Goal: Task Accomplishment & Management: Use online tool/utility

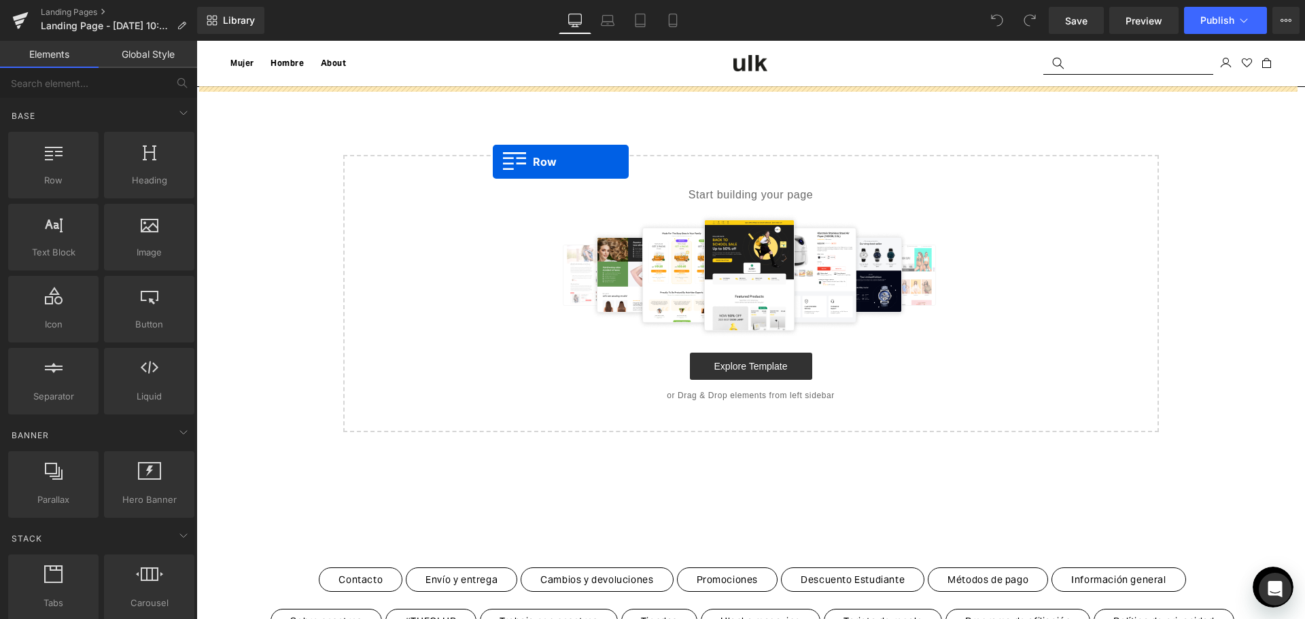
drag, startPoint x: 245, startPoint y: 218, endPoint x: 489, endPoint y: 147, distance: 254.2
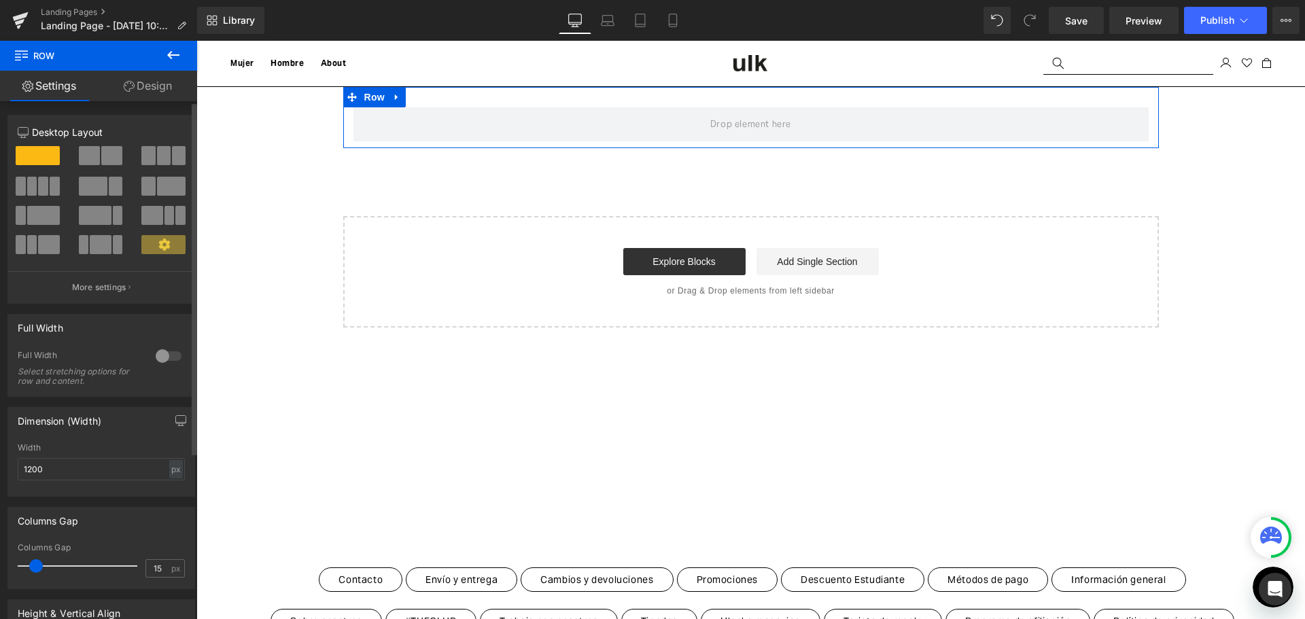
click at [20, 179] on span at bounding box center [21, 186] width 10 height 19
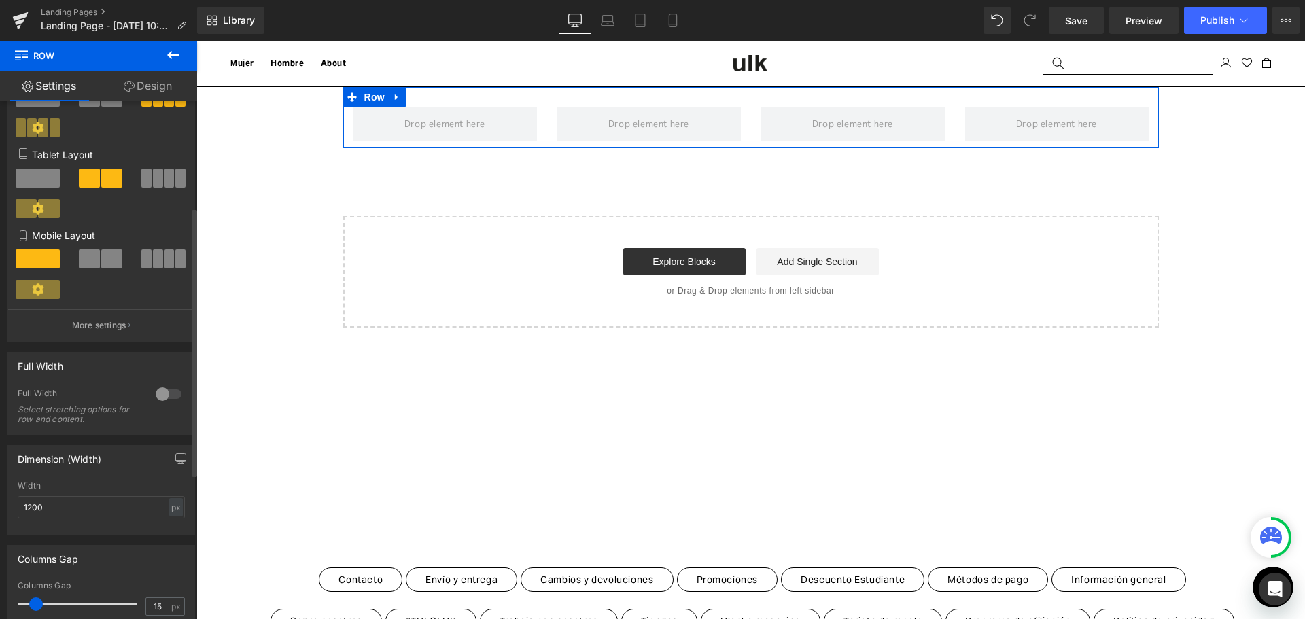
scroll to position [204, 0]
click at [155, 394] on div at bounding box center [168, 392] width 33 height 22
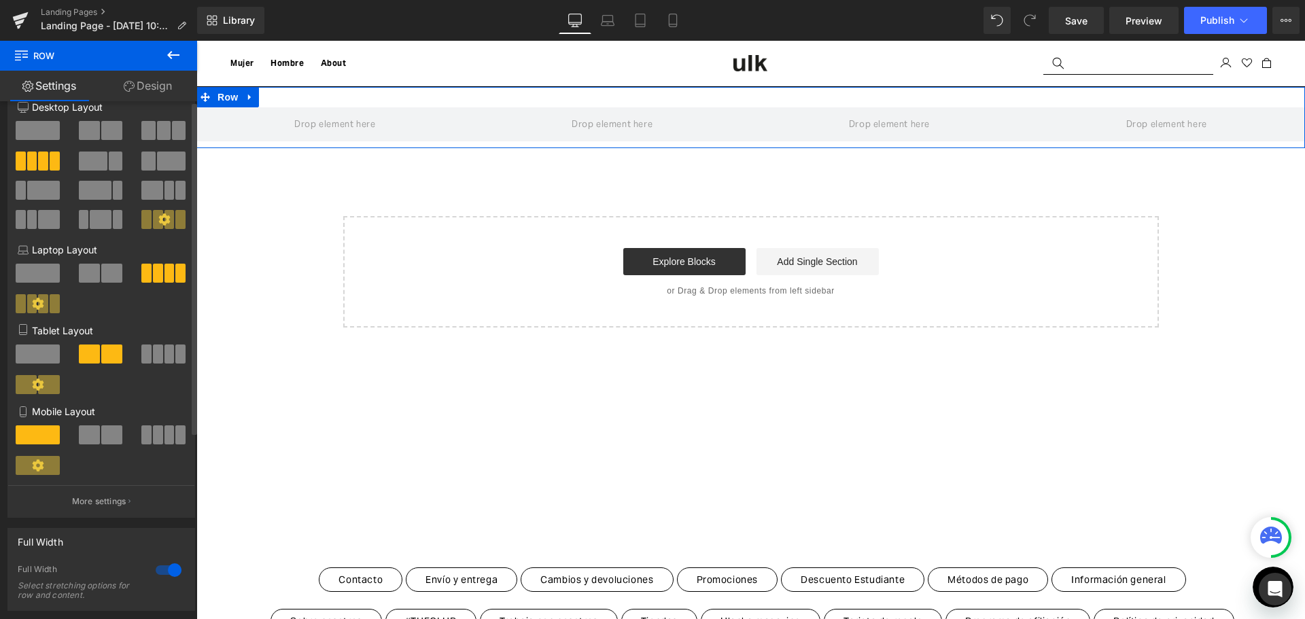
scroll to position [0, 0]
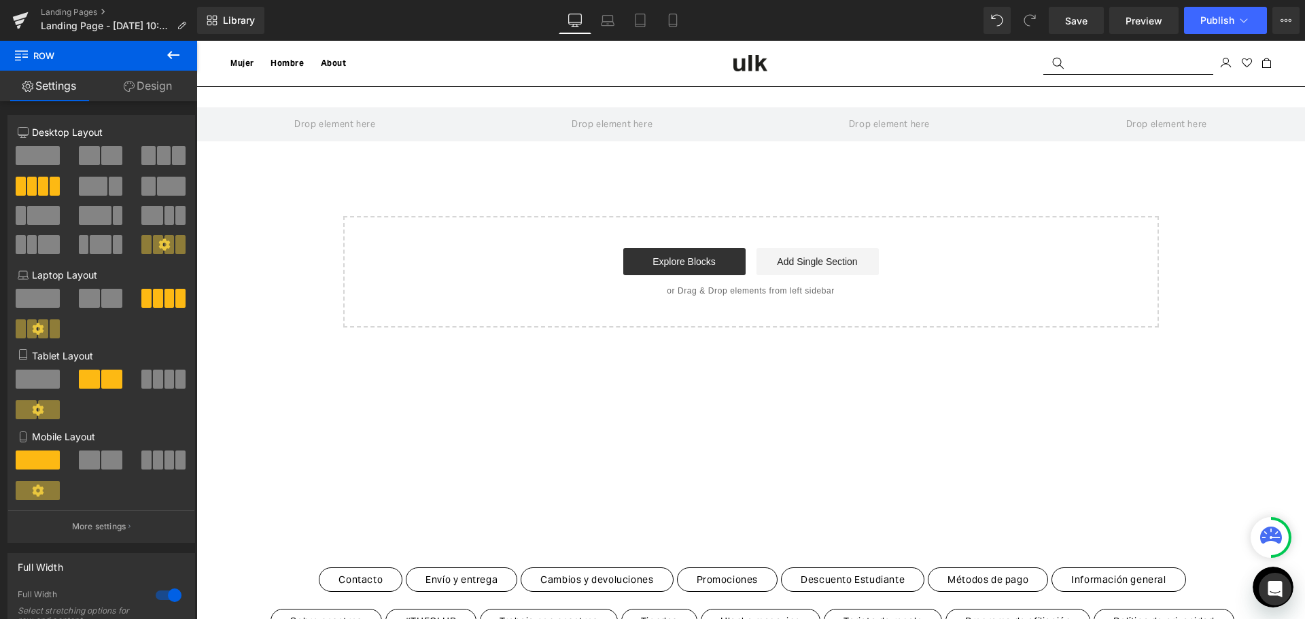
click at [172, 51] on icon at bounding box center [173, 55] width 16 height 16
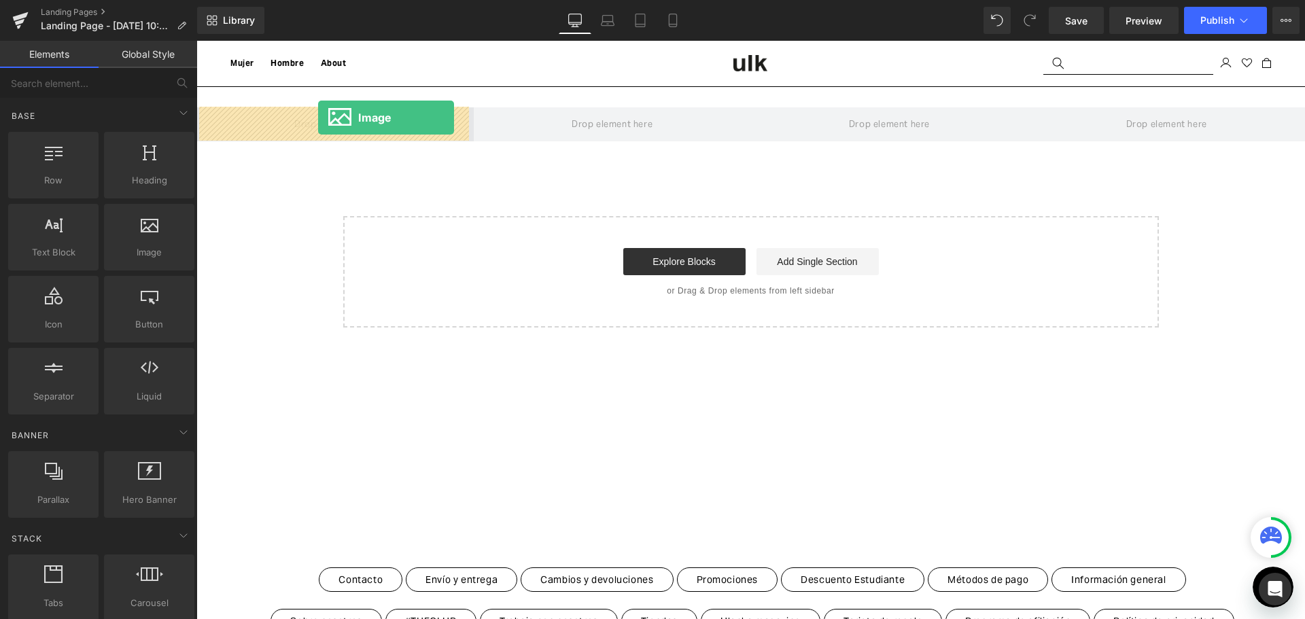
drag, startPoint x: 342, startPoint y: 296, endPoint x: 318, endPoint y: 118, distance: 180.3
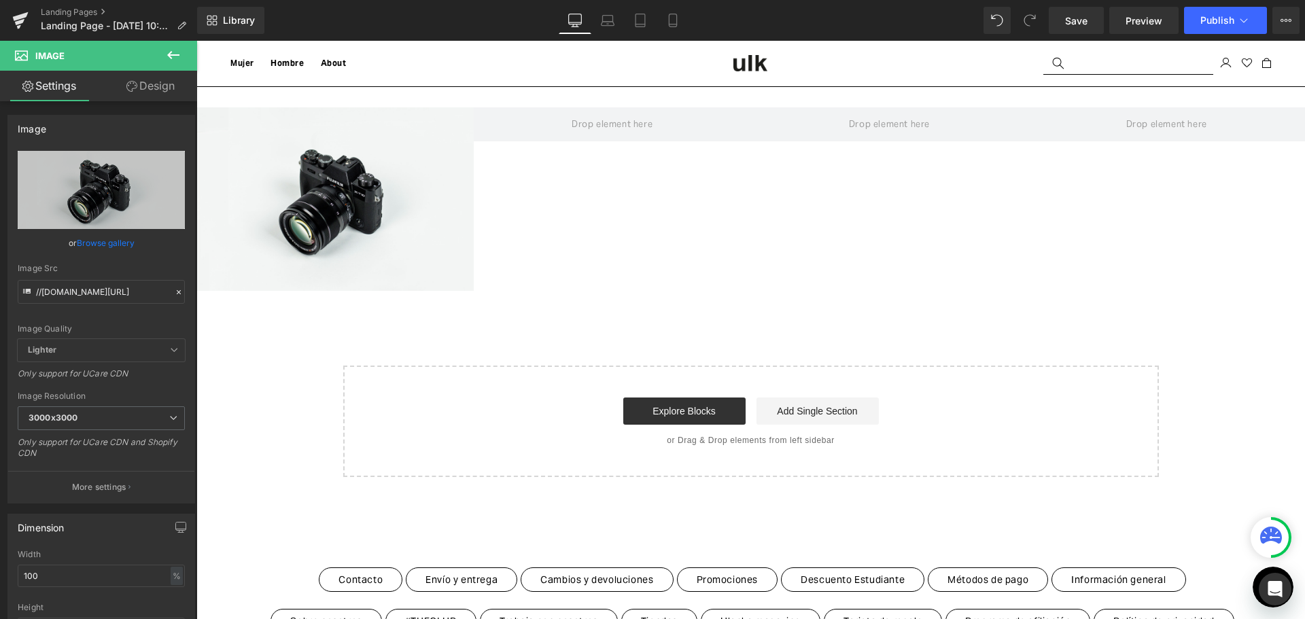
click at [179, 52] on icon at bounding box center [173, 55] width 16 height 16
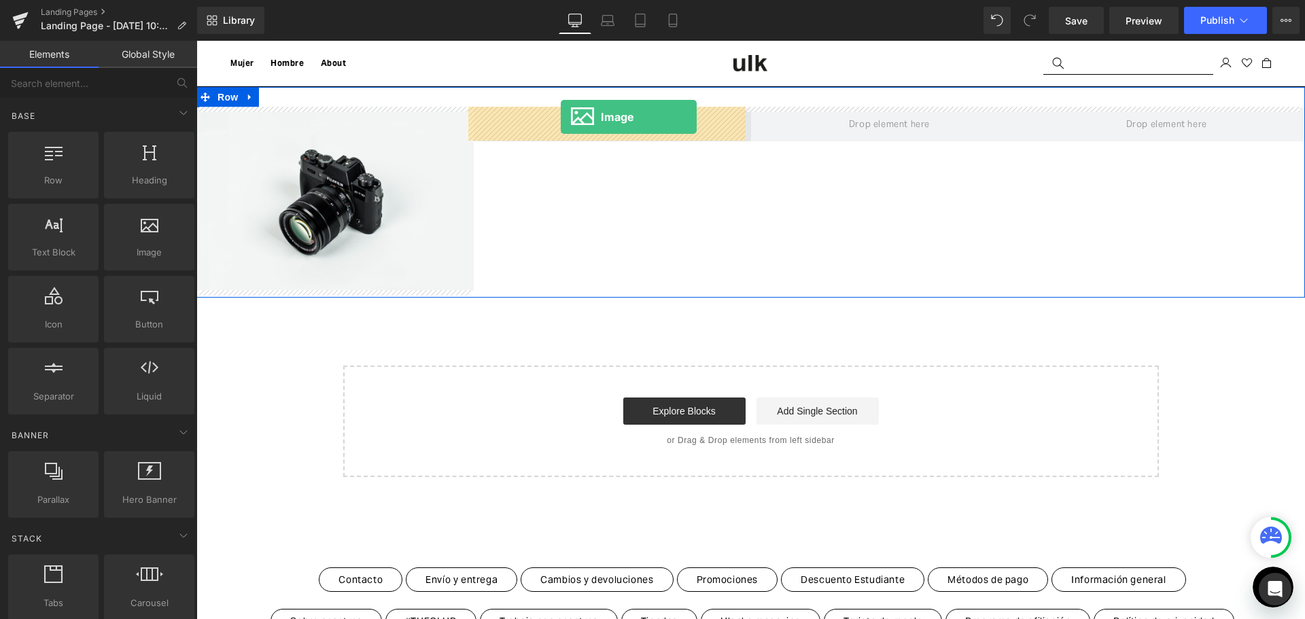
drag, startPoint x: 379, startPoint y: 275, endPoint x: 561, endPoint y: 117, distance: 240.8
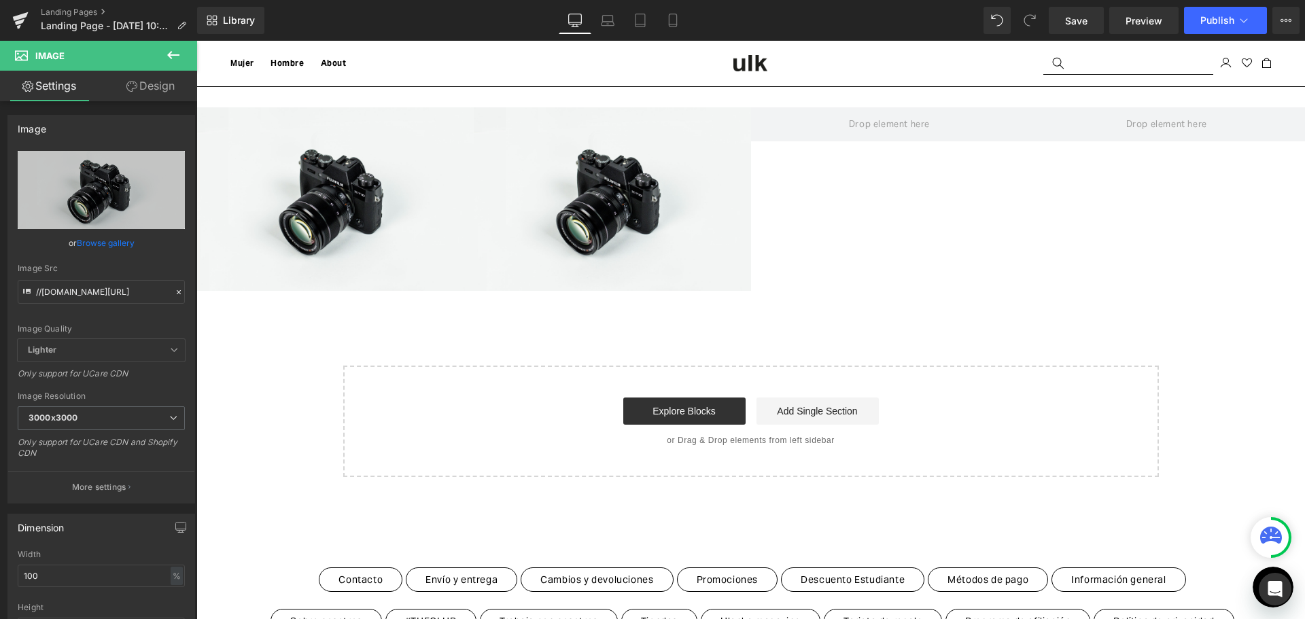
click at [166, 58] on icon at bounding box center [173, 55] width 16 height 16
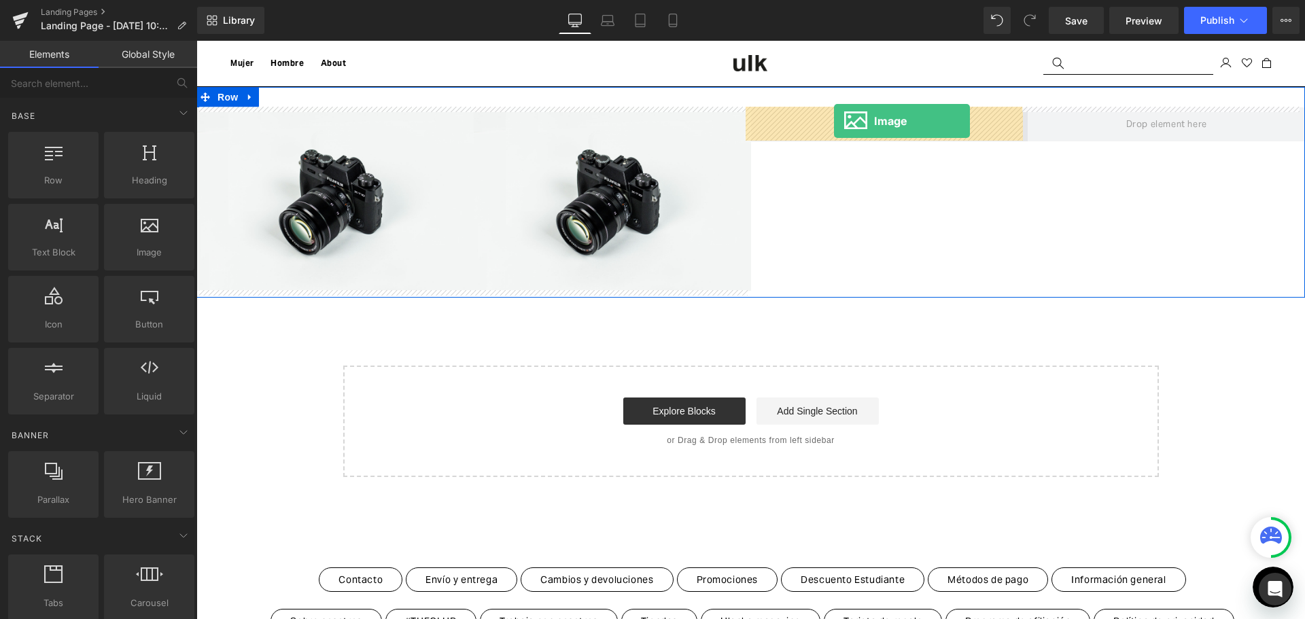
drag, startPoint x: 335, startPoint y: 284, endPoint x: 834, endPoint y: 122, distance: 524.5
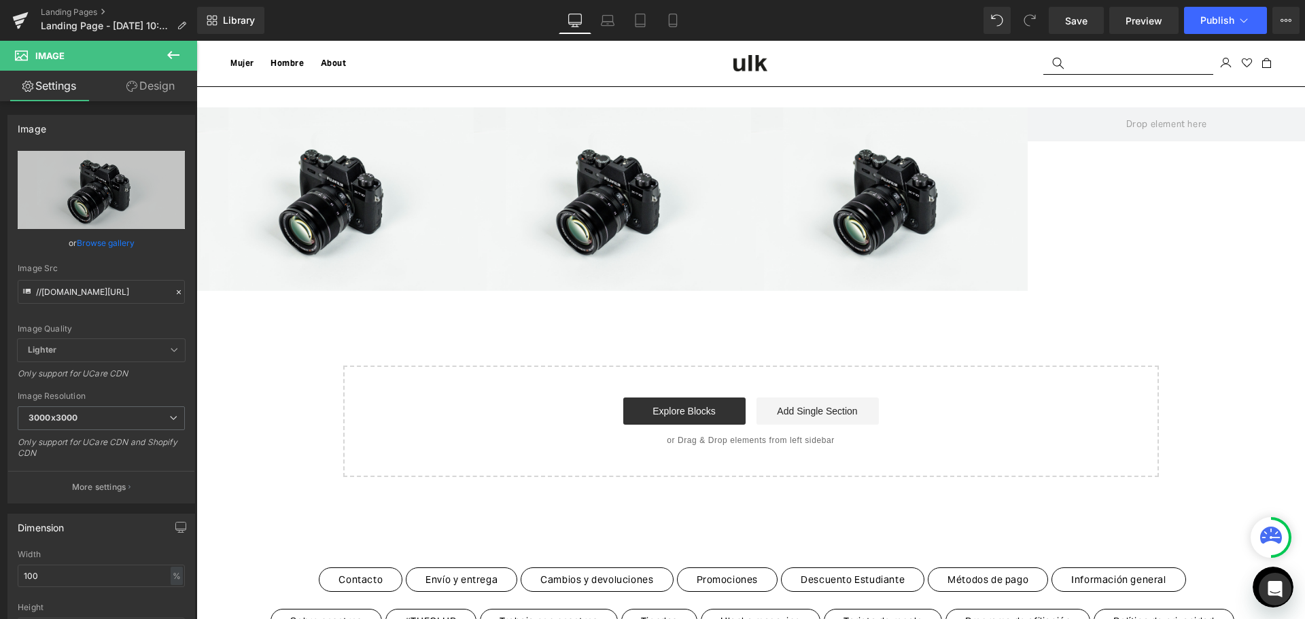
click at [183, 49] on button at bounding box center [173, 56] width 48 height 30
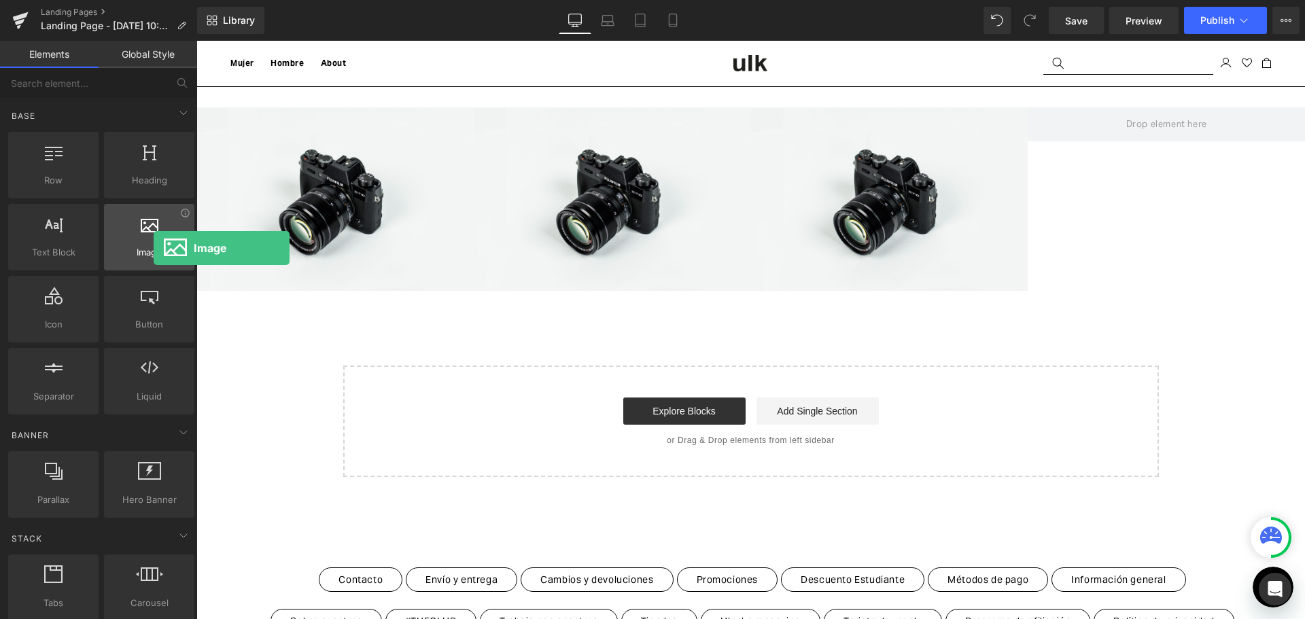
click at [154, 248] on span "Image" at bounding box center [149, 252] width 82 height 14
click at [143, 230] on icon at bounding box center [150, 224] width 18 height 18
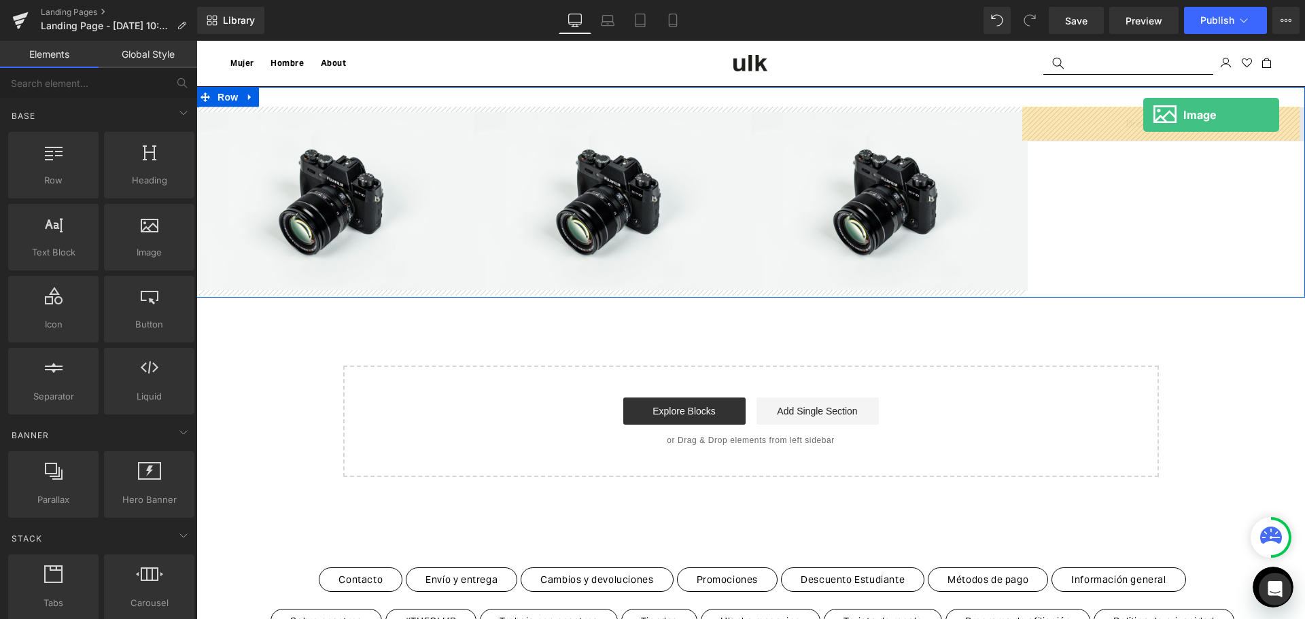
drag, startPoint x: 345, startPoint y: 279, endPoint x: 1140, endPoint y: 122, distance: 810.4
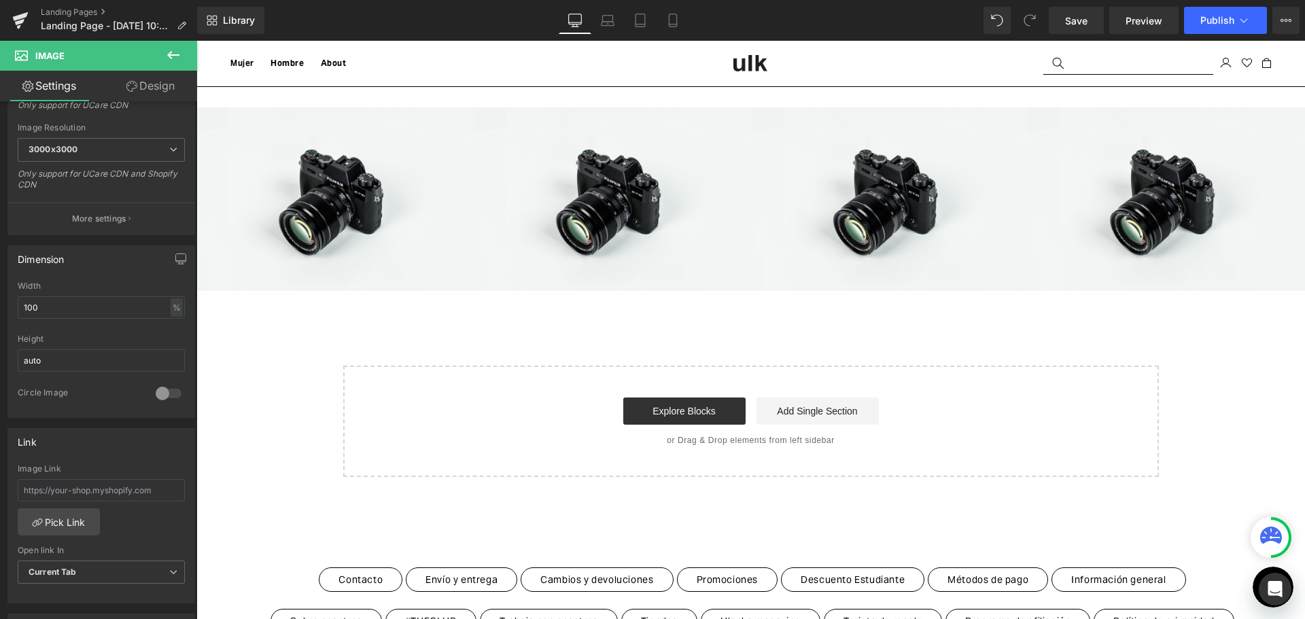
scroll to position [272, 0]
